Goal: Information Seeking & Learning: Check status

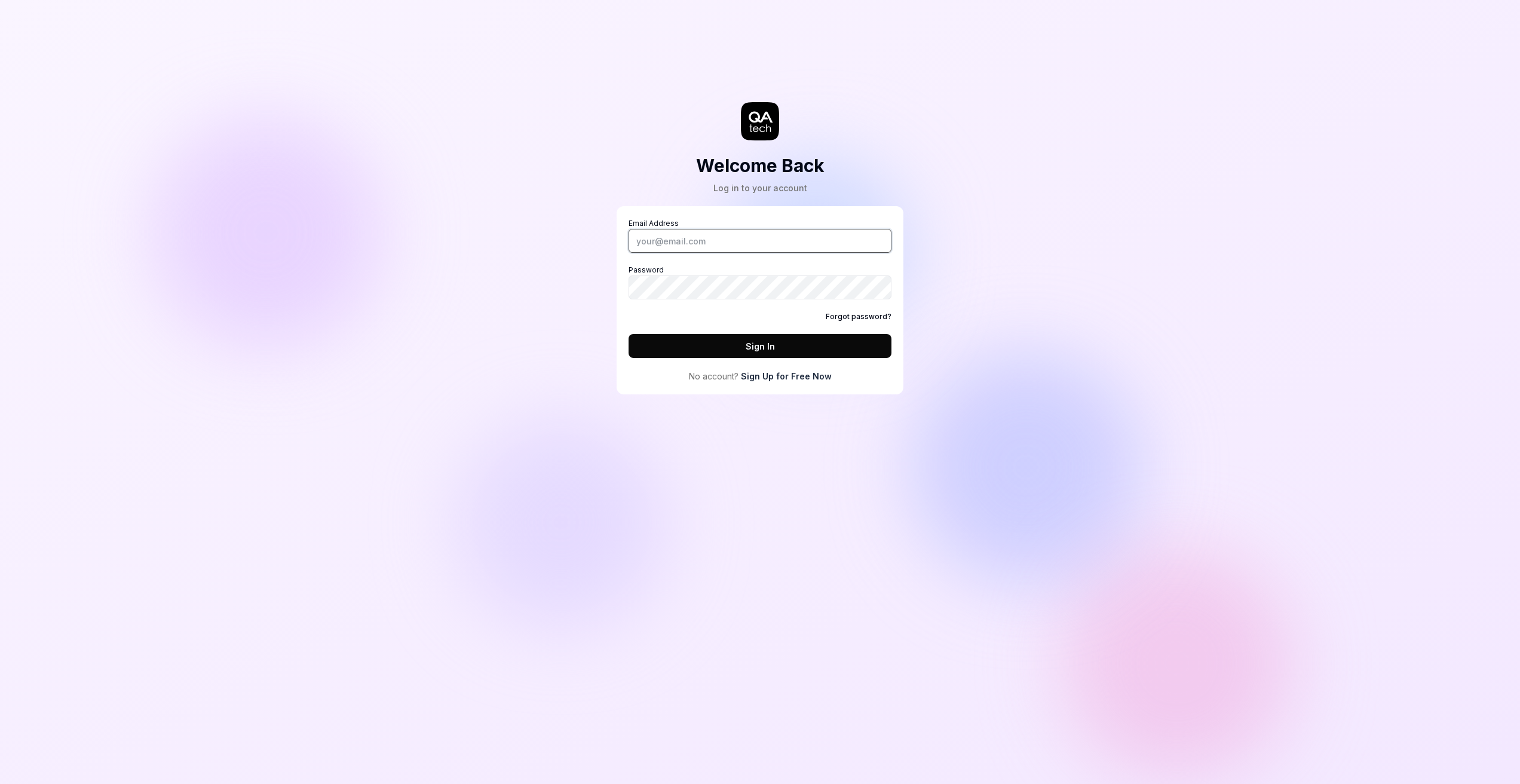
click at [667, 240] on input "Email Address" at bounding box center [760, 241] width 263 height 24
click at [0, 783] on com-1password-button at bounding box center [0, 784] width 0 height 0
type input "[PERSON_NAME][EMAIL_ADDRESS][PERSON_NAME][DOMAIN_NAME]"
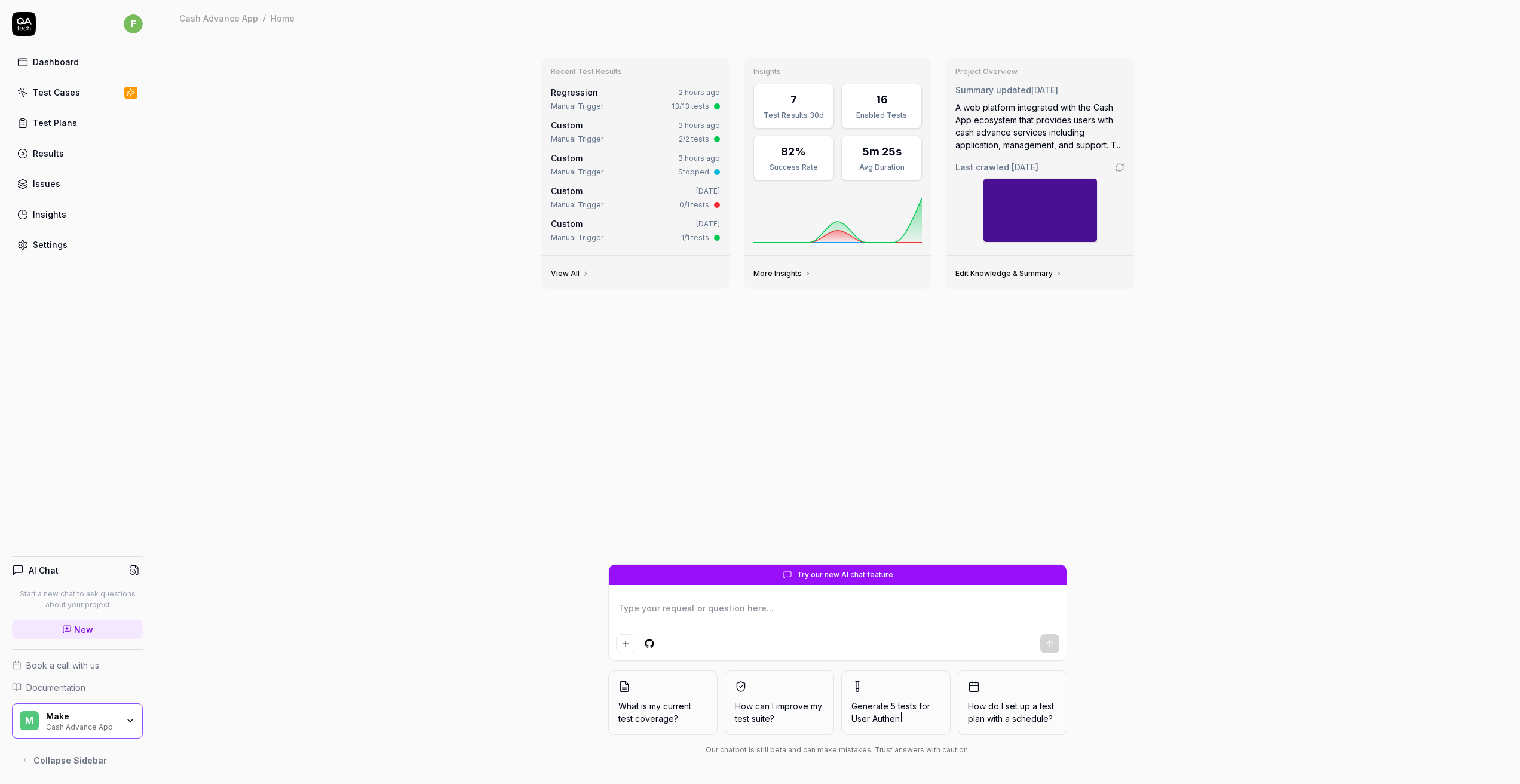
click at [120, 719] on div "Make Cash Advance App" at bounding box center [86, 721] width 80 height 20
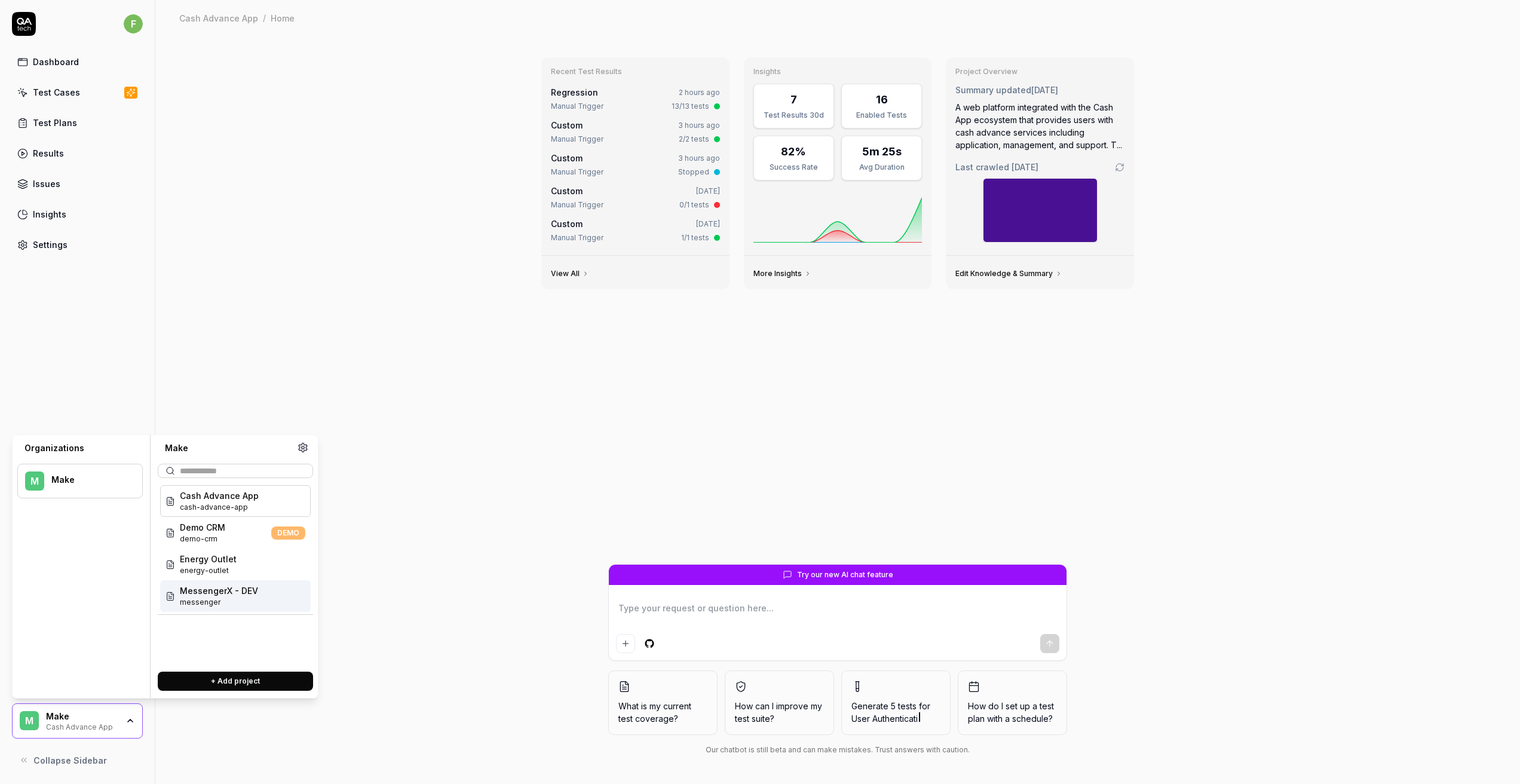
click at [209, 595] on span "MessengerX - DEV" at bounding box center [219, 590] width 78 height 13
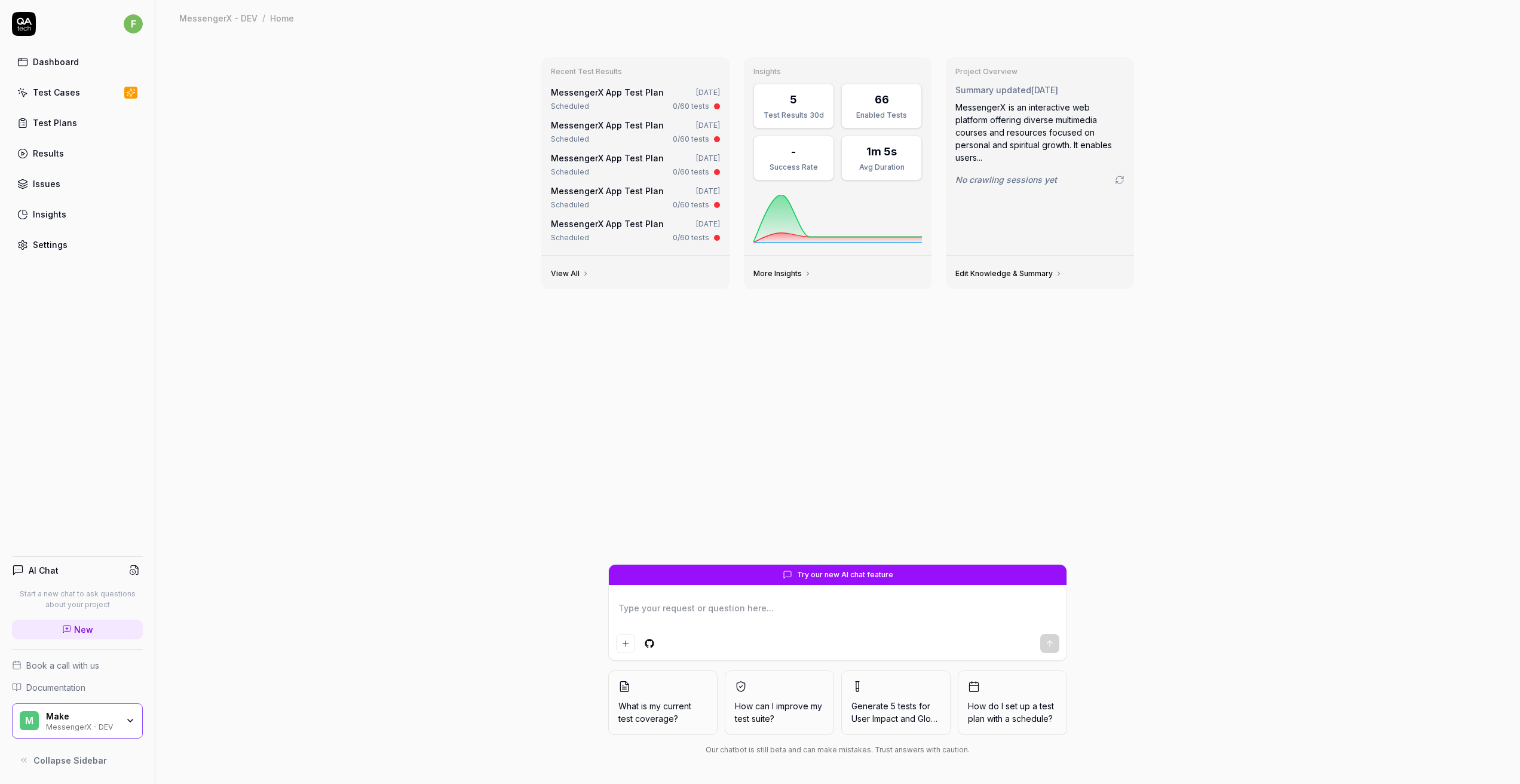
click at [123, 718] on div "Make MessengerX - DEV" at bounding box center [86, 721] width 80 height 20
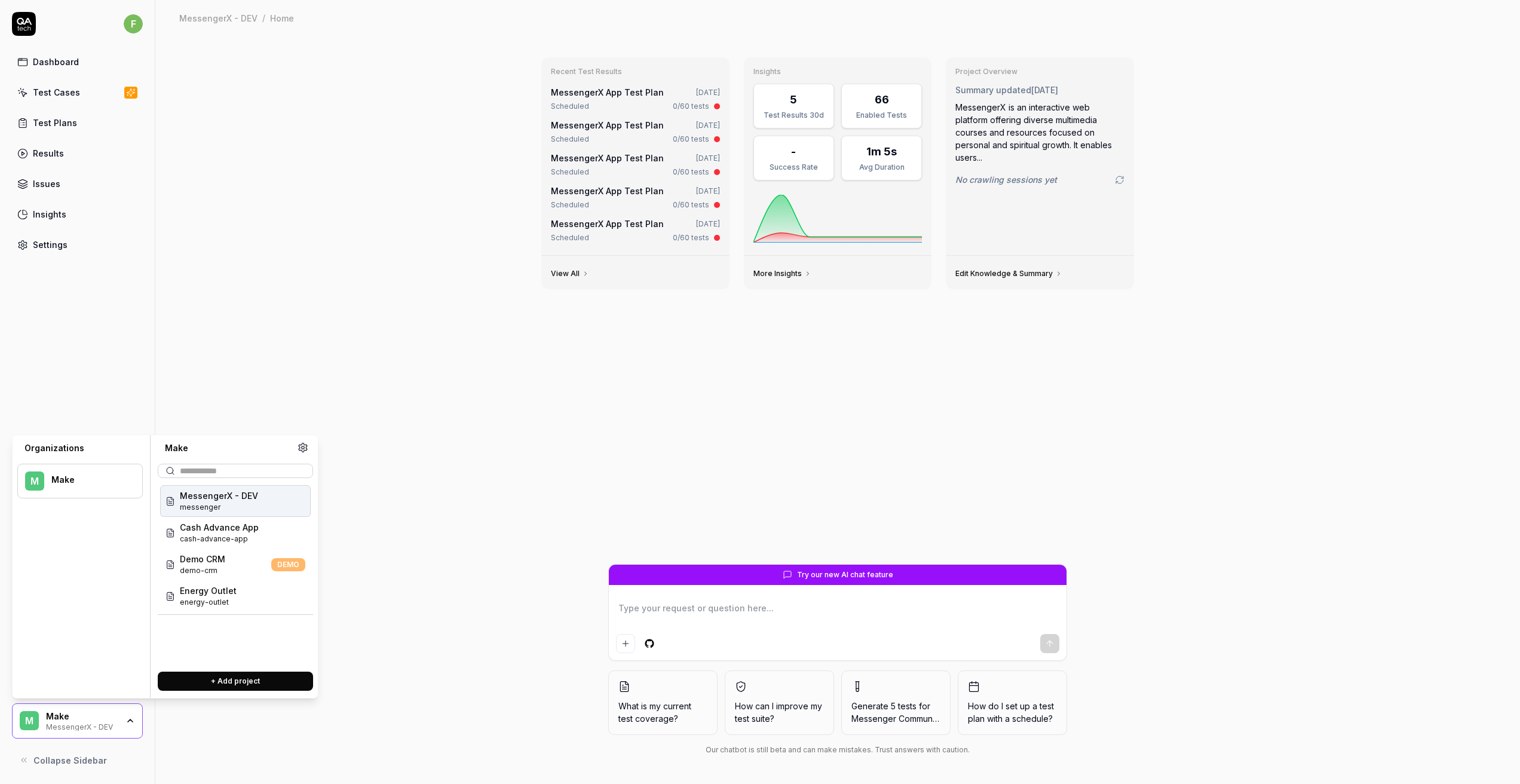
click at [128, 730] on div "M Make MessengerX - DEV" at bounding box center [77, 721] width 131 height 36
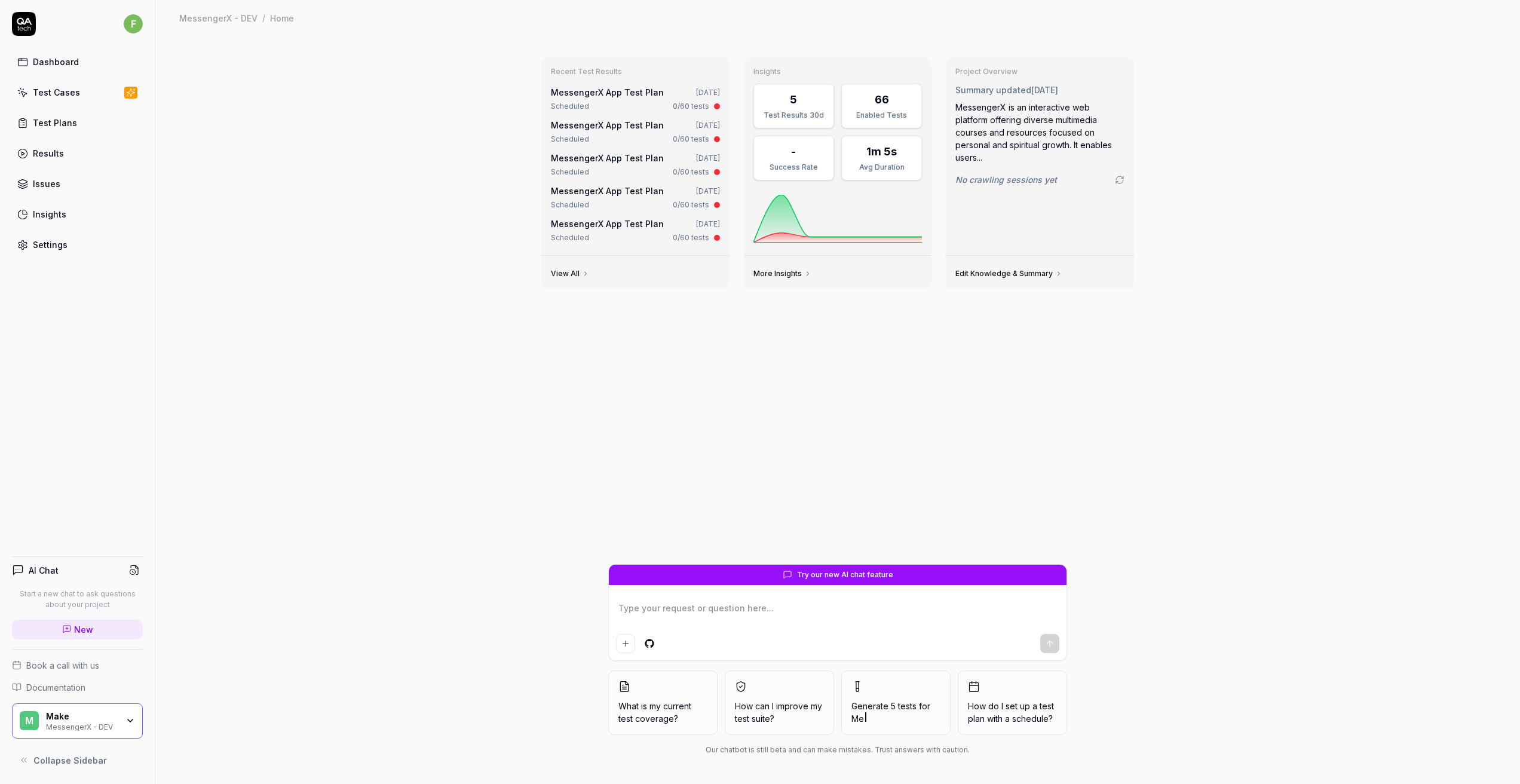
type textarea "*"
click at [128, 730] on div "M Make MessengerX - DEV" at bounding box center [77, 721] width 131 height 36
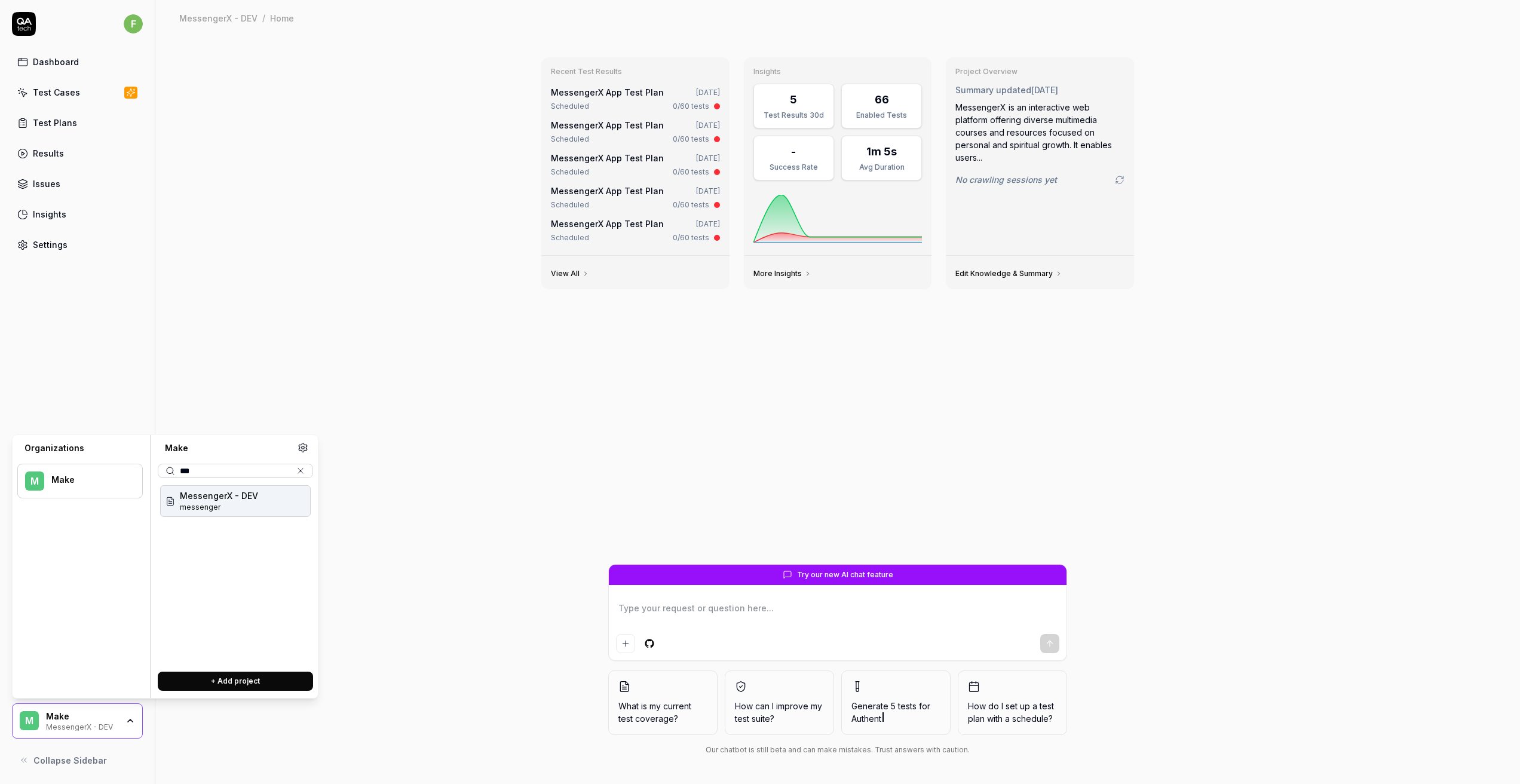
type input "****"
type textarea "*"
type input "****"
click at [295, 470] on button at bounding box center [300, 470] width 15 height 15
click at [352, 491] on div "Recent Test Results MessengerX App Test Plan [DATE] Scheduled 0/60 tests Messen…" at bounding box center [837, 410] width 1365 height 748
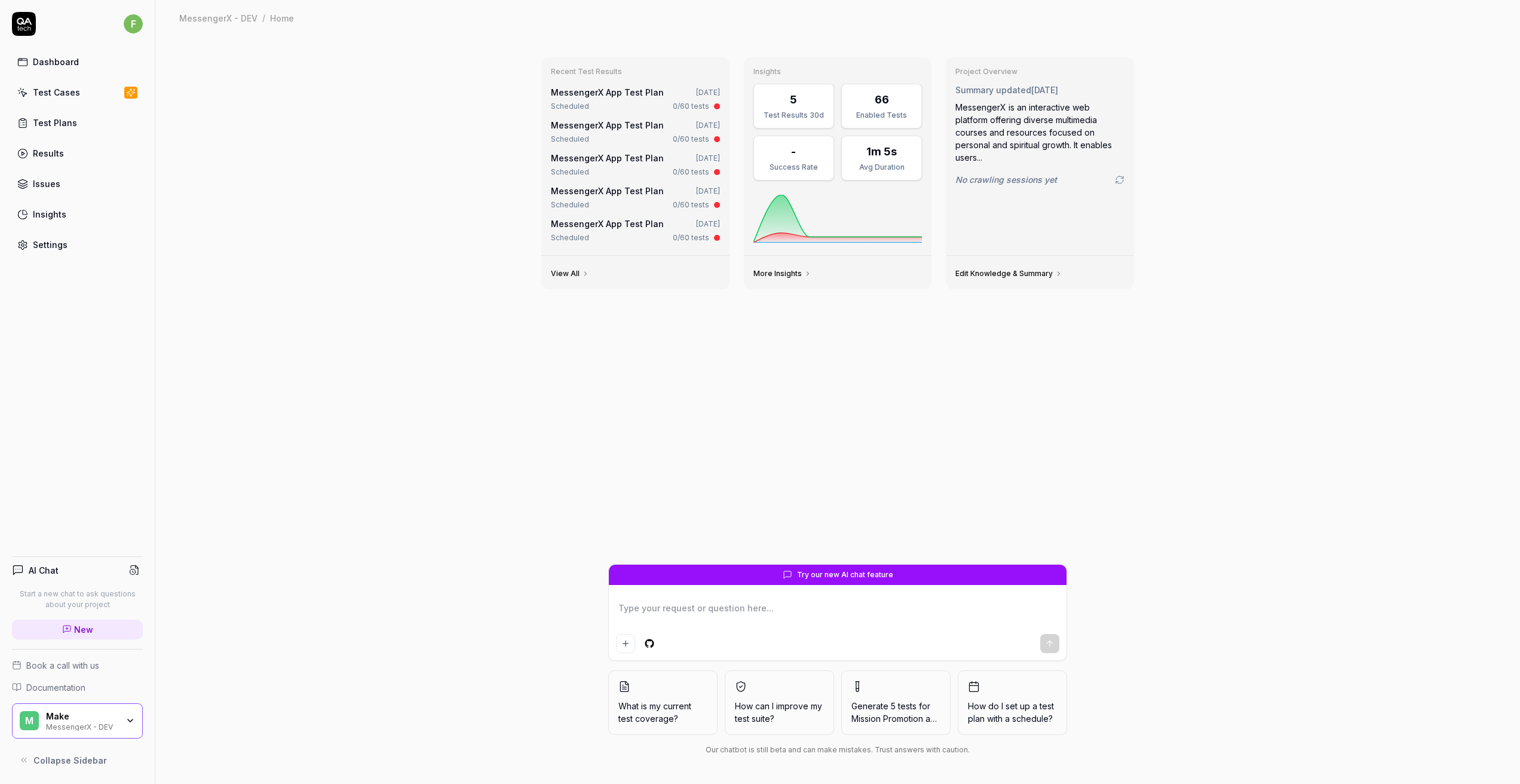
click at [63, 93] on div "Test Cases" at bounding box center [57, 92] width 47 height 13
type textarea "*"
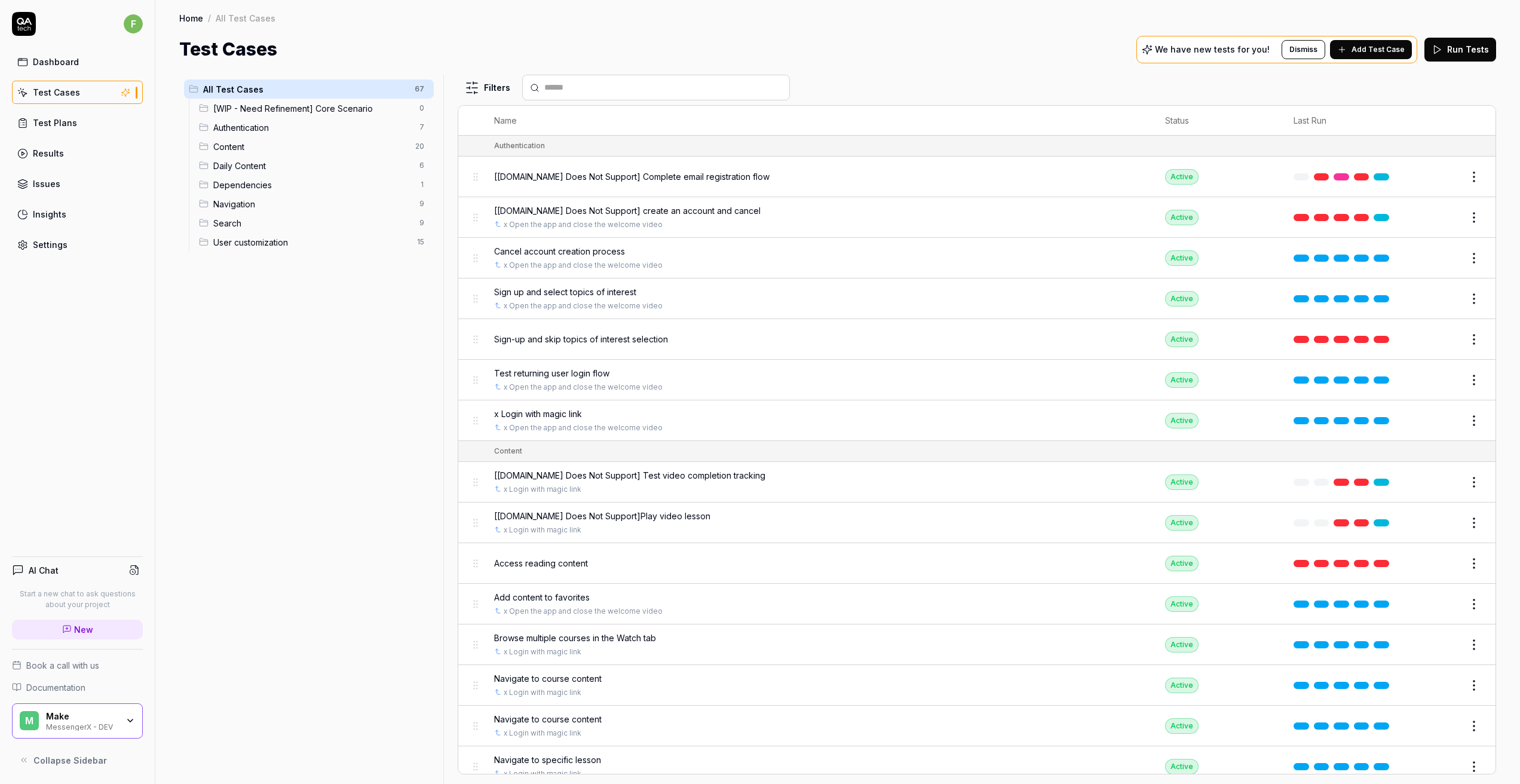
click at [38, 132] on link "Test Plans" at bounding box center [77, 123] width 131 height 23
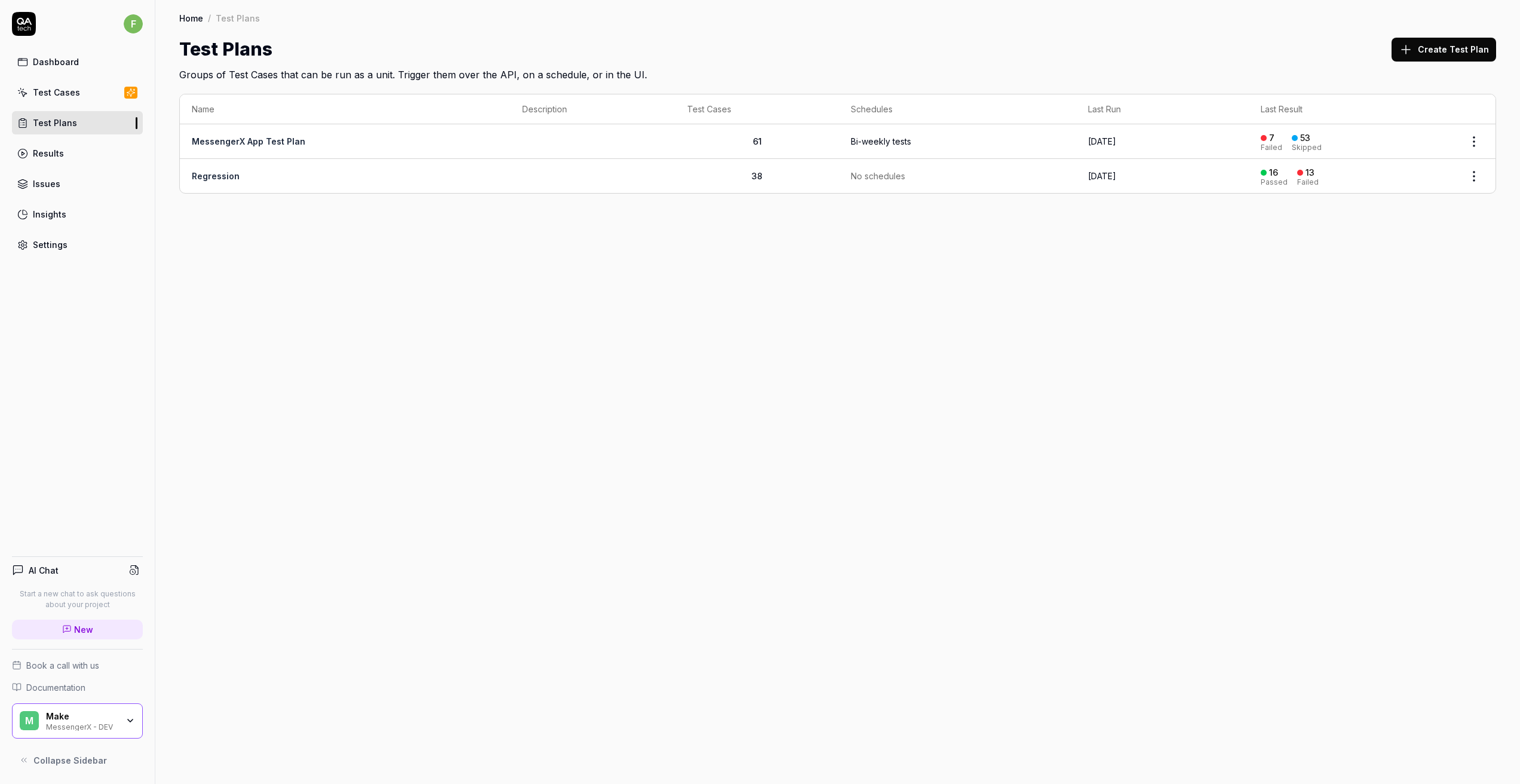
click at [1142, 141] on td "[DATE]" at bounding box center [1162, 142] width 172 height 35
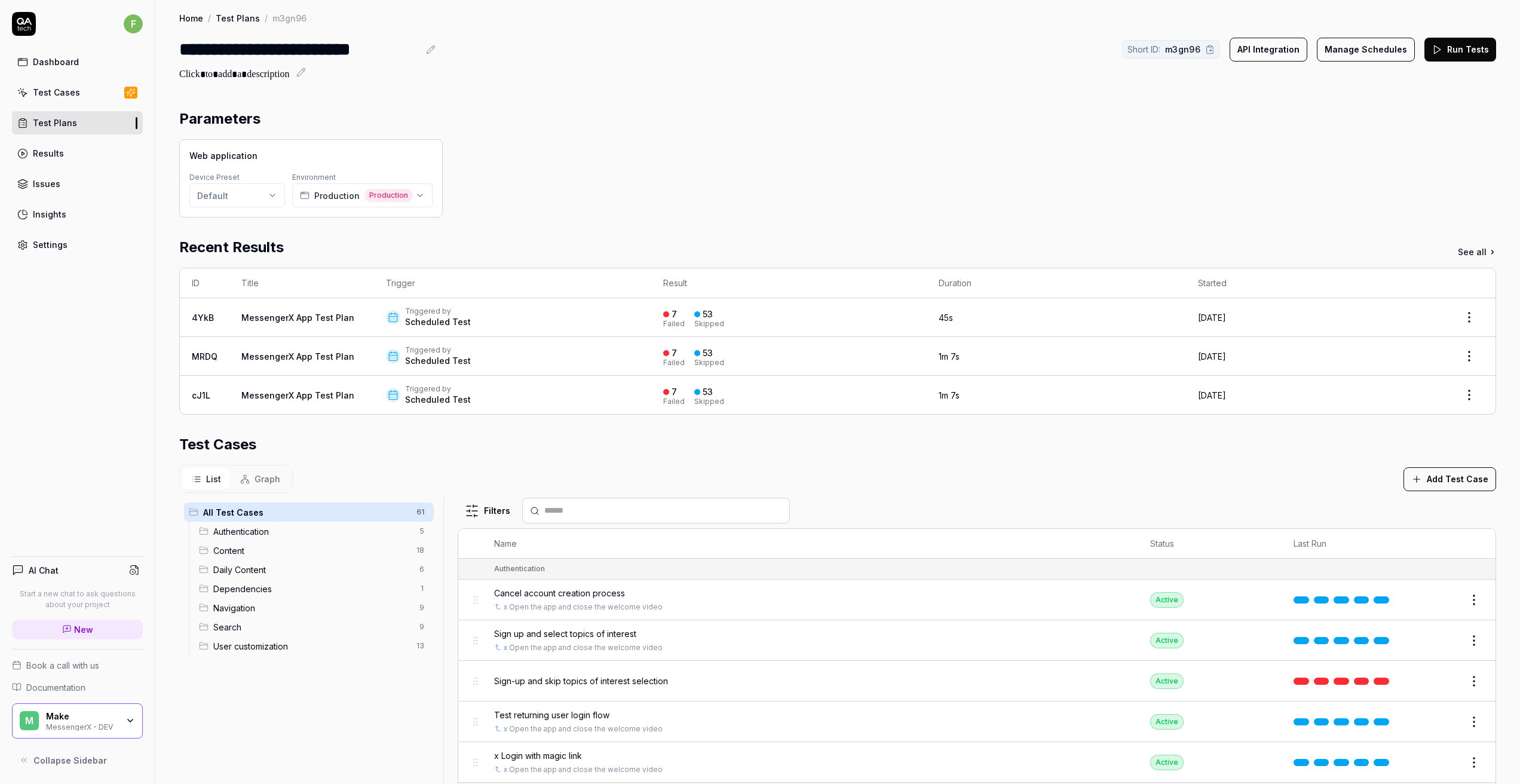
click at [629, 319] on div "Triggered by Scheduled Test" at bounding box center [513, 317] width 253 height 21
click at [280, 191] on html "**********" at bounding box center [760, 392] width 1520 height 784
click at [325, 193] on html "**********" at bounding box center [760, 392] width 1520 height 784
click at [325, 193] on span "Production" at bounding box center [337, 195] width 46 height 13
click at [407, 291] on span "Staging environment for MessengerX - DEV" at bounding box center [392, 296] width 154 height 11
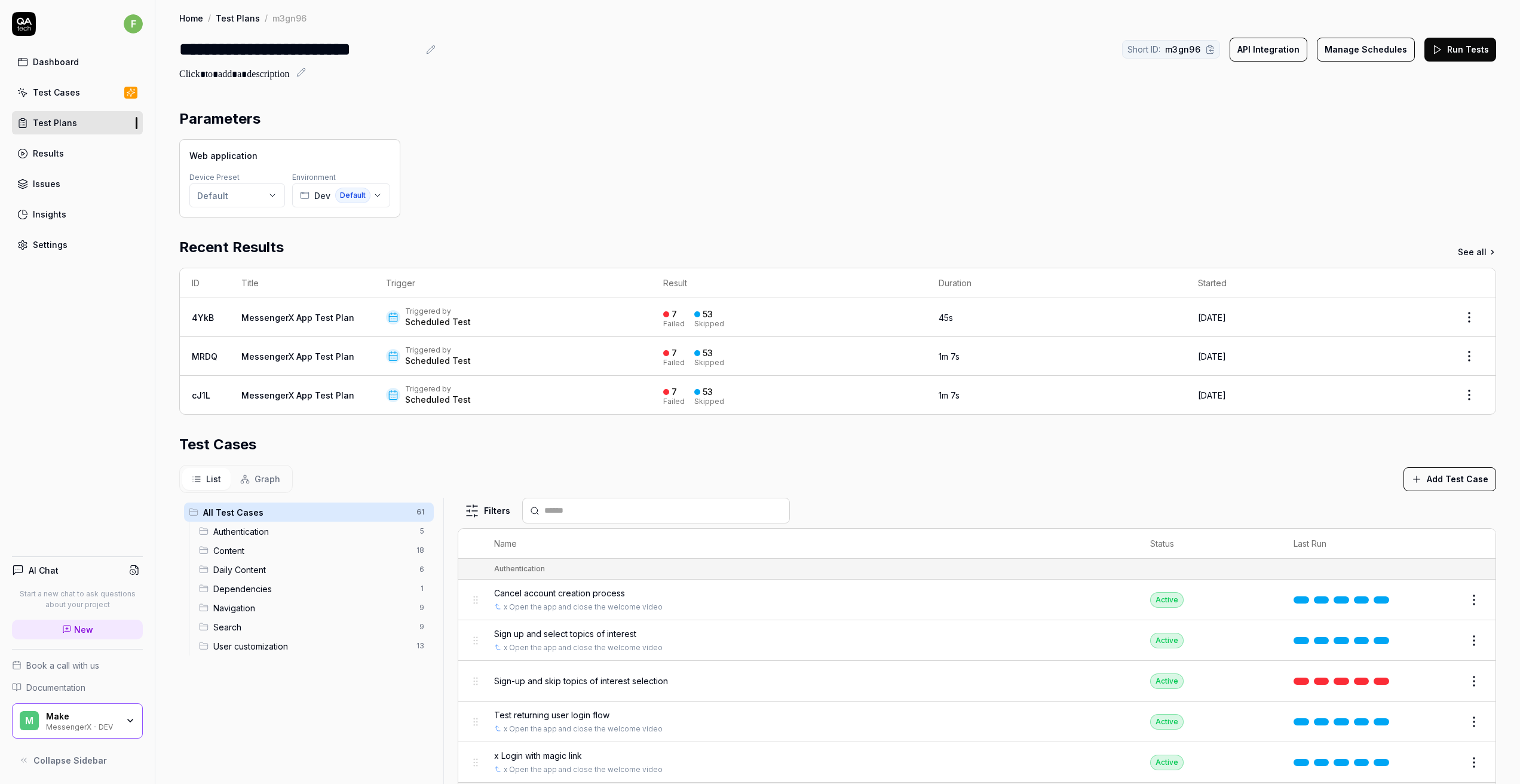
click at [361, 209] on div "Web application Device Preset Default Environment Dev Default" at bounding box center [289, 178] width 221 height 78
click at [370, 196] on button "Dev Default" at bounding box center [341, 195] width 98 height 24
click at [341, 324] on div "Production Production" at bounding box center [391, 316] width 192 height 20
click at [264, 202] on html "**********" at bounding box center [760, 392] width 1520 height 784
click at [639, 97] on html "**********" at bounding box center [760, 392] width 1520 height 784
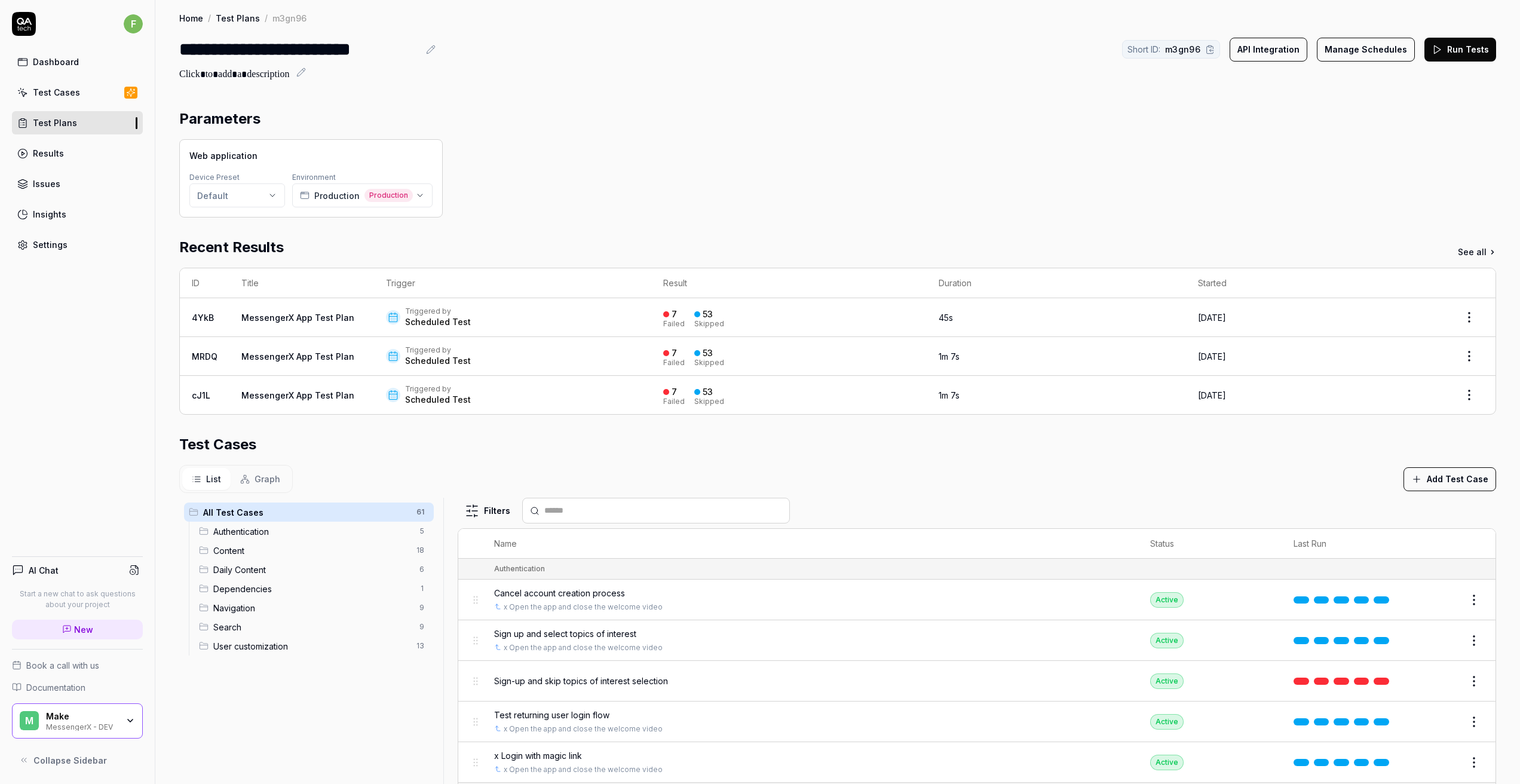
click at [83, 151] on link "Results" at bounding box center [77, 153] width 131 height 23
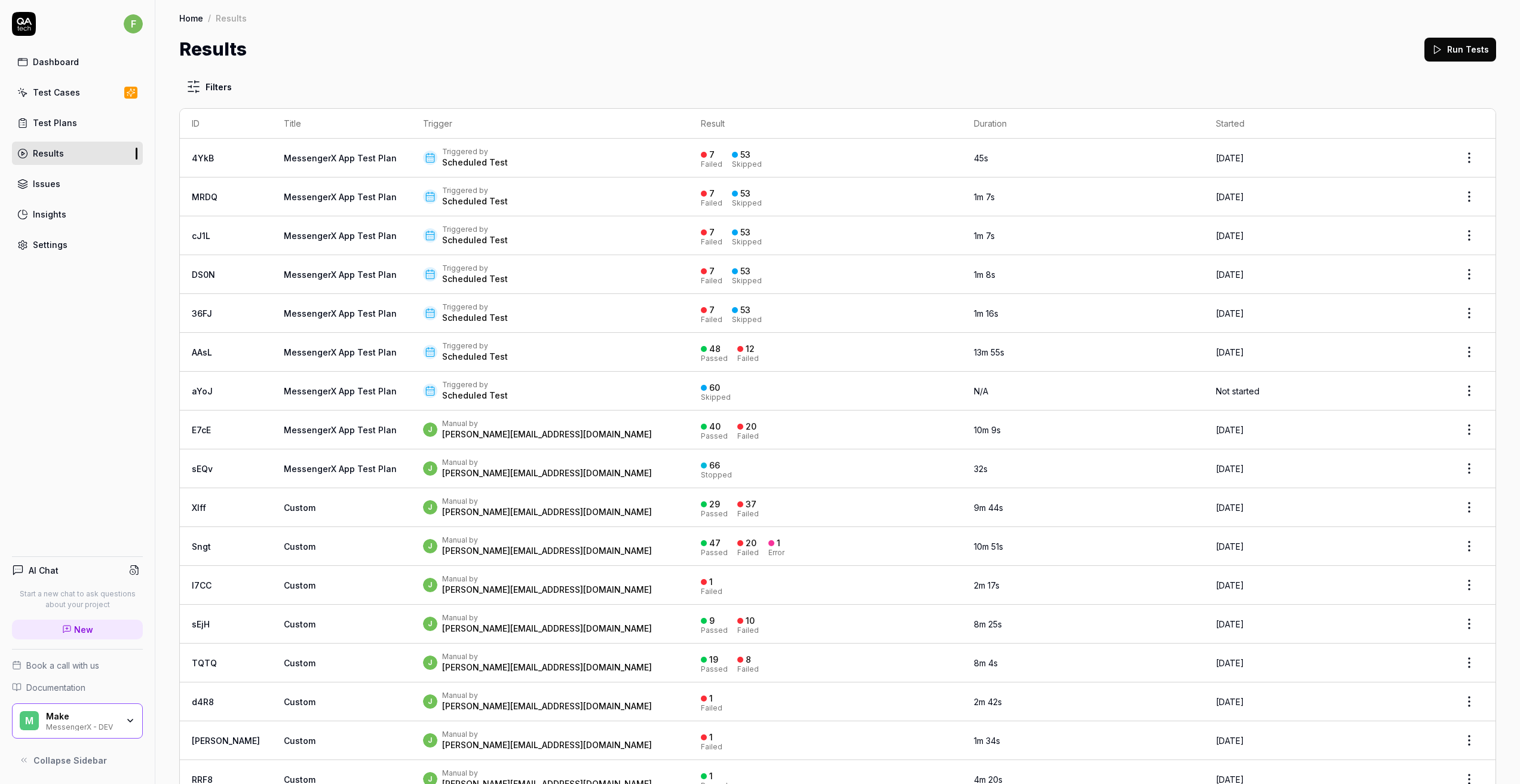
click at [76, 186] on link "Issues" at bounding box center [77, 184] width 131 height 23
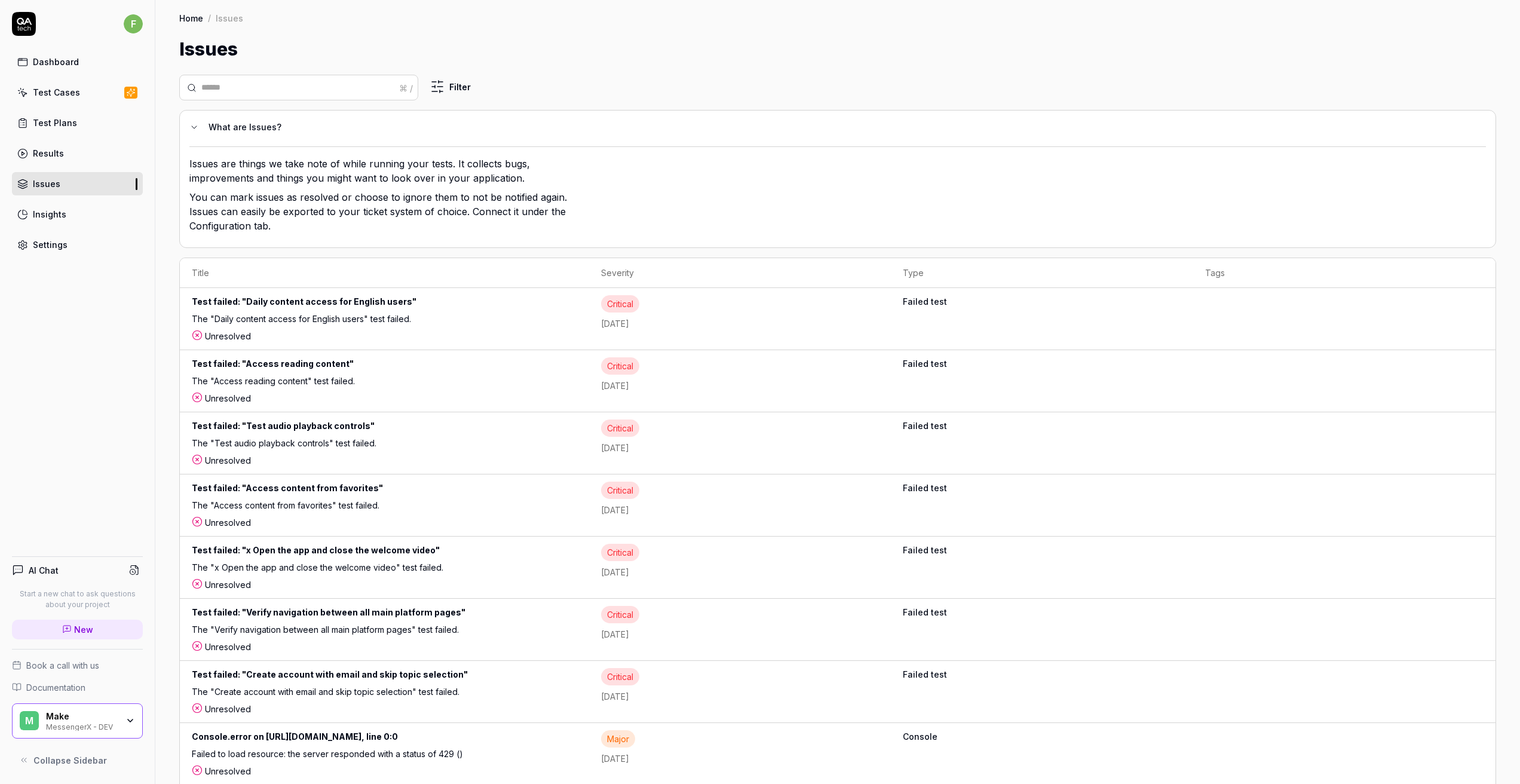
click at [70, 223] on link "Insights" at bounding box center [77, 214] width 131 height 23
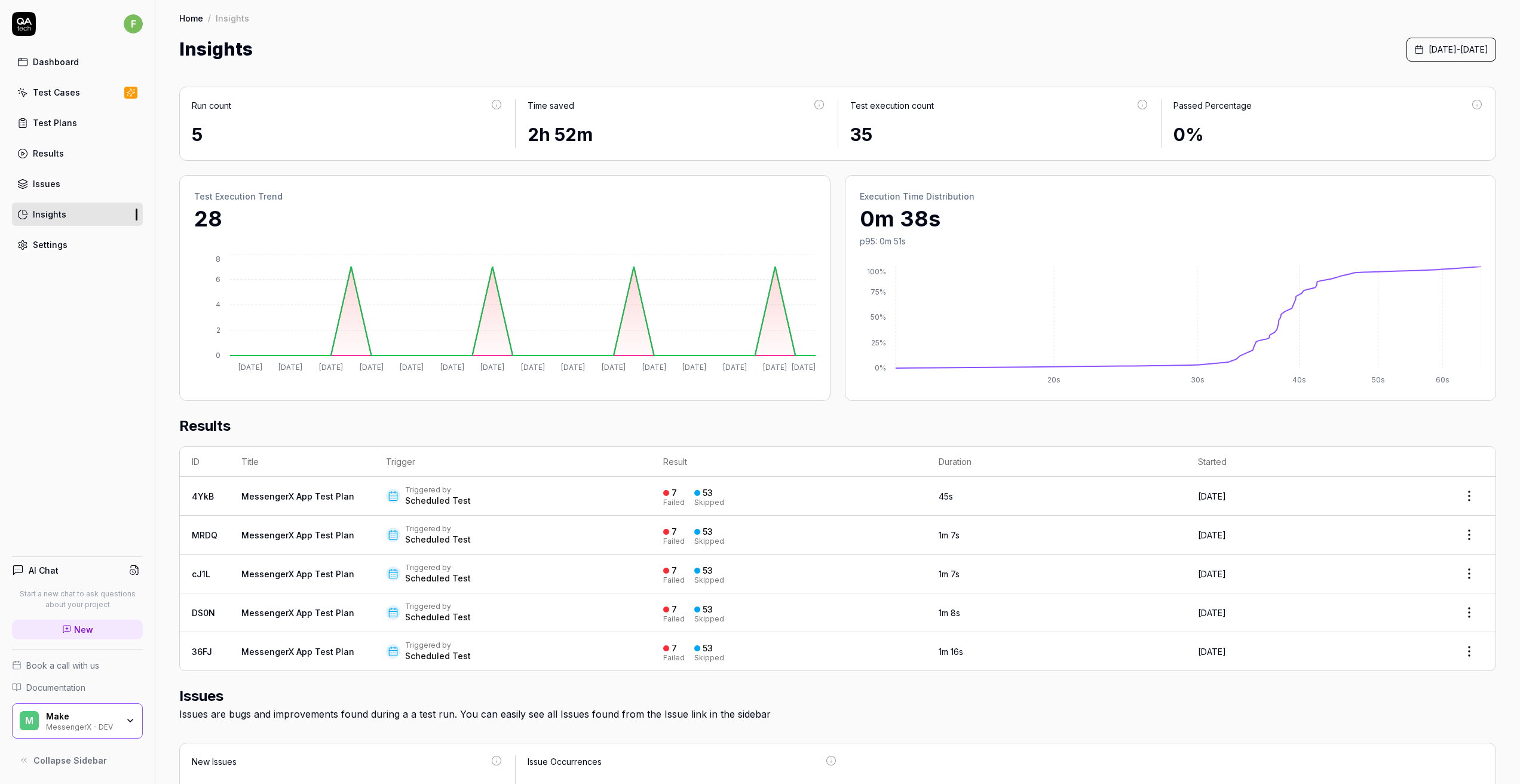
click at [65, 236] on link "Settings" at bounding box center [77, 244] width 131 height 23
